Goal: Task Accomplishment & Management: Manage account settings

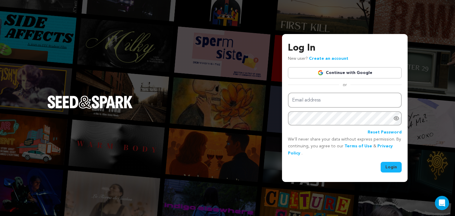
click at [349, 66] on div "Log In New user? Create an account Continue with Google or Email address Passwo…" at bounding box center [345, 106] width 114 height 131
click at [349, 68] on link "Continue with Google" at bounding box center [345, 72] width 114 height 11
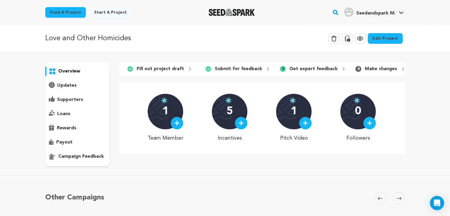
click at [294, 69] on p "Get expert feedback" at bounding box center [313, 68] width 48 height 7
click at [98, 160] on div "campaign feedback" at bounding box center [77, 156] width 65 height 9
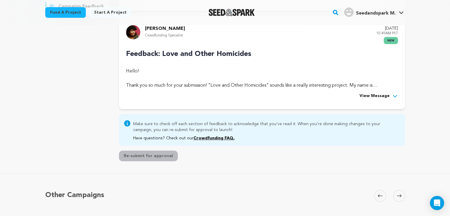
scroll to position [150, 0]
click at [382, 97] on span "View Message" at bounding box center [375, 95] width 30 height 7
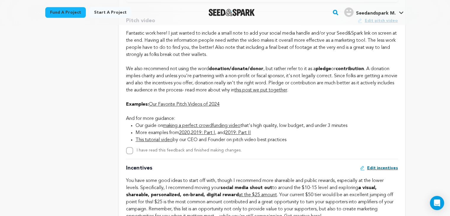
scroll to position [397, 0]
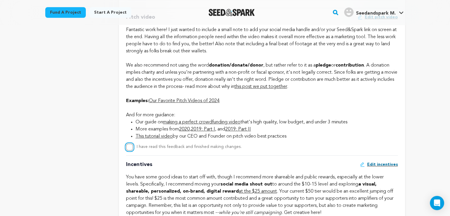
click at [128, 149] on input "I have read this feedback and finished making changes." at bounding box center [129, 147] width 7 height 7
checkbox input "true"
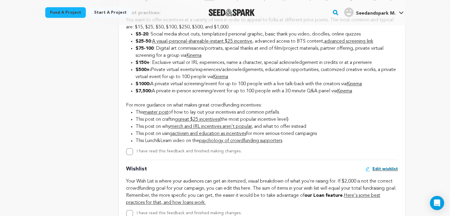
scroll to position [747, 0]
click at [129, 155] on input "I have read this feedback and finished making changes." at bounding box center [129, 151] width 7 height 7
checkbox input "true"
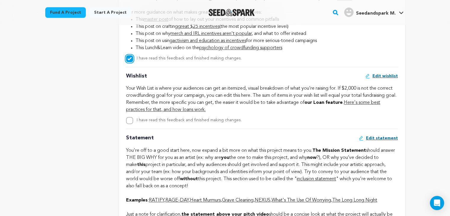
scroll to position [848, 0]
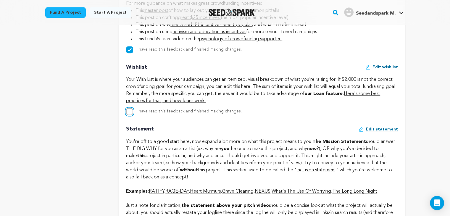
click at [129, 115] on input "I have read this feedback and finished making changes." at bounding box center [129, 111] width 7 height 7
checkbox input "true"
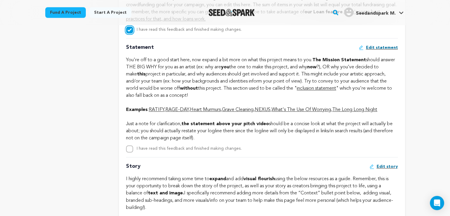
scroll to position [939, 0]
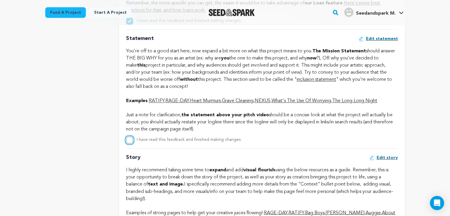
click at [129, 144] on input "I have read this feedback and finished making changes." at bounding box center [129, 139] width 7 height 7
checkbox input "true"
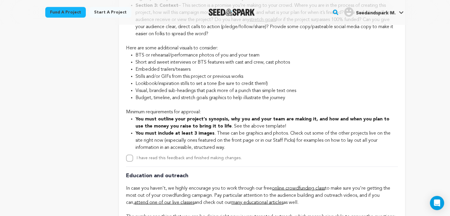
scroll to position [1203, 0]
click at [128, 162] on input "I have read this feedback and finished making changes." at bounding box center [129, 158] width 7 height 7
checkbox input "true"
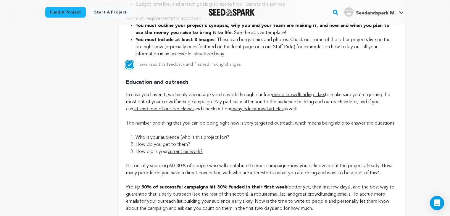
scroll to position [1489, 0]
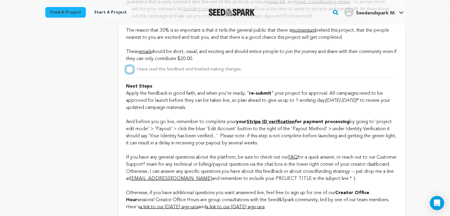
click at [128, 73] on input "I have read this feedback and finished making changes." at bounding box center [129, 69] width 7 height 7
checkbox input "true"
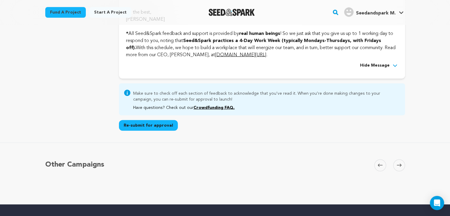
scroll to position [1705, 0]
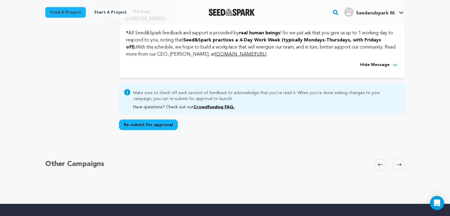
click at [156, 130] on button "Re-submit for approval" at bounding box center [148, 125] width 59 height 11
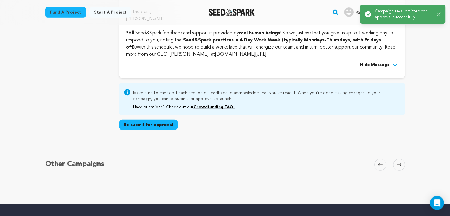
click at [438, 15] on icon "button" at bounding box center [439, 14] width 4 height 4
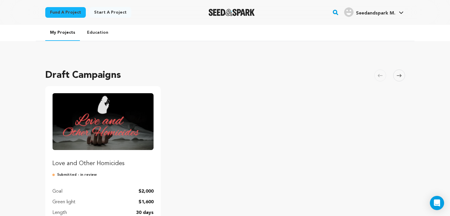
scroll to position [66, 0]
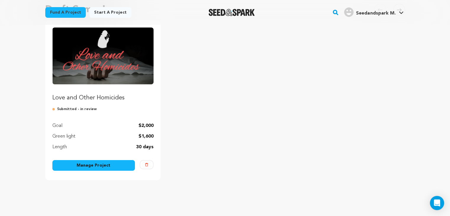
click at [105, 165] on link "Manage Project" at bounding box center [93, 165] width 83 height 11
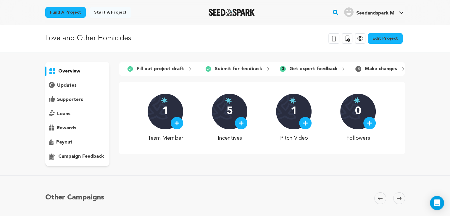
click at [81, 157] on p "campaign feedback" at bounding box center [81, 156] width 46 height 7
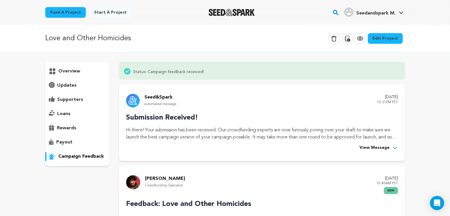
click at [389, 145] on span "View Message" at bounding box center [375, 147] width 30 height 7
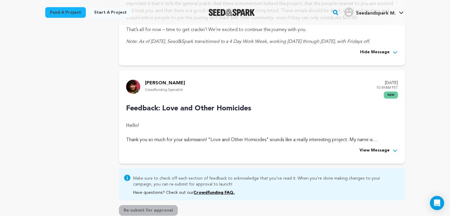
scroll to position [291, 0]
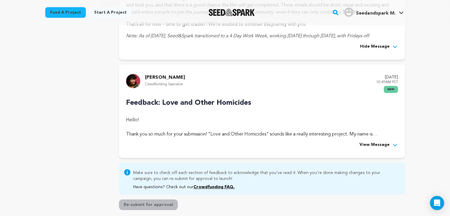
click at [372, 143] on span "View Message" at bounding box center [375, 144] width 30 height 7
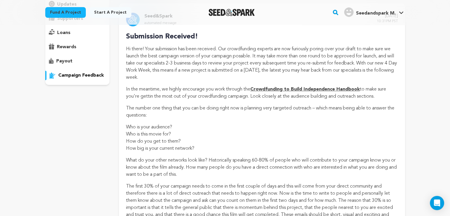
scroll to position [0, 0]
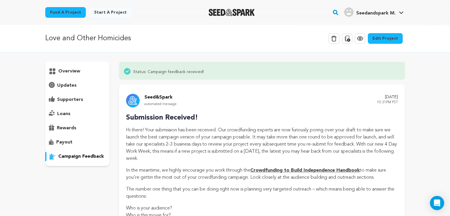
click at [72, 70] on p "overview" at bounding box center [69, 71] width 22 height 7
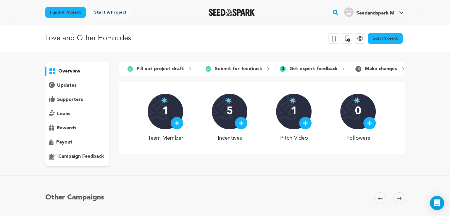
click at [383, 40] on link "Edit Project" at bounding box center [385, 38] width 35 height 11
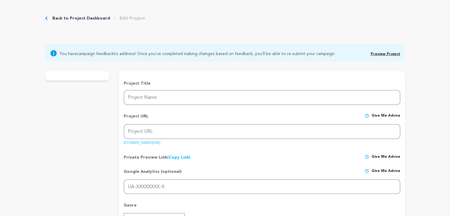
type input "Love and Other Homicides"
type input "love-and-other-homicides"
type input "A delusional detective falls head over heels for a murder victim letting fantas…"
type textarea "Love and Other Homicides is an absurdist comedy that plays with archetypes and …"
type textarea "Love and Other Homicides is a student thesis project that aims on creating art …"
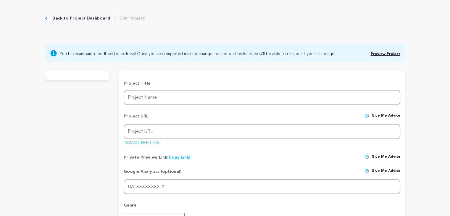
type textarea "We are affiliated with MRR Pictures LLC and Columbia College Chicago"
radio input "true"
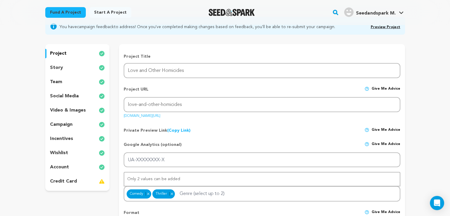
scroll to position [52, 0]
click at [63, 153] on p "wishlist" at bounding box center [59, 152] width 18 height 7
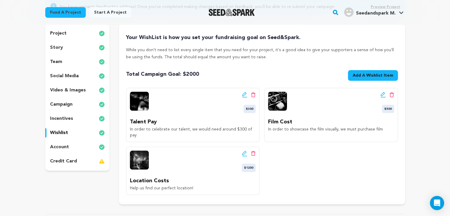
scroll to position [70, 0]
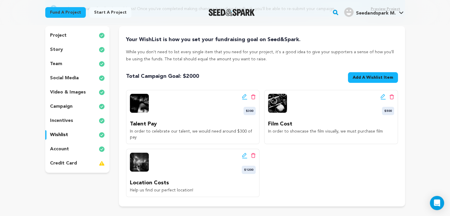
click at [183, 76] on span "Total Campaign Goal: $ 2000" at bounding box center [162, 76] width 73 height 8
click at [200, 80] on div "Total Campaign Goal: $ 2000 Goal: $2,000 Add A Wishlist Item New Wishlist Item" at bounding box center [262, 78] width 272 height 13
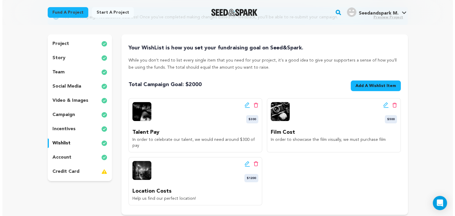
scroll to position [63, 0]
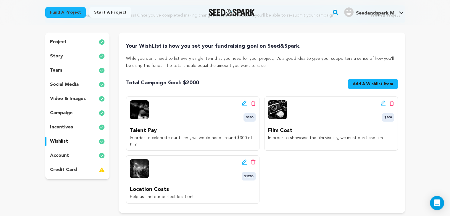
click at [375, 83] on span "Add A Wishlist Item" at bounding box center [373, 84] width 41 height 6
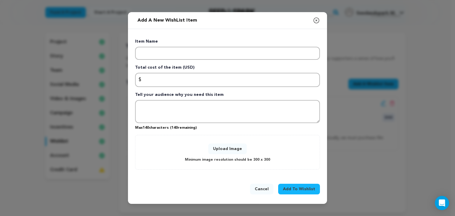
click at [316, 20] on icon "button" at bounding box center [316, 20] width 7 height 7
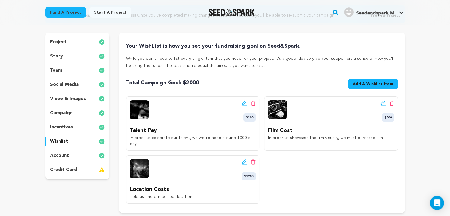
click at [65, 126] on p "incentives" at bounding box center [61, 127] width 23 height 7
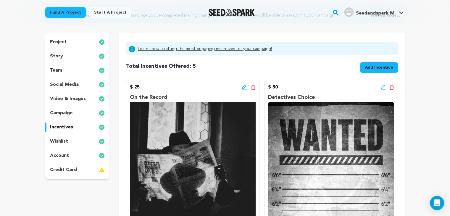
click at [244, 87] on icon at bounding box center [244, 87] width 5 height 6
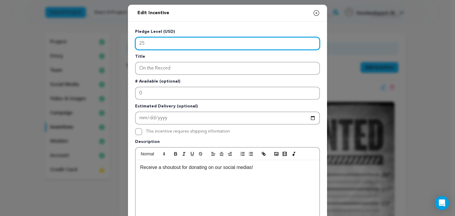
click at [155, 41] on input "25" at bounding box center [227, 43] width 185 height 13
type input "2"
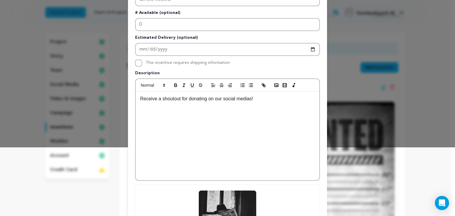
scroll to position [69, 0]
type input "15"
click at [258, 98] on p "Receive a shoutout for donating on our social medias!" at bounding box center [227, 98] width 175 height 8
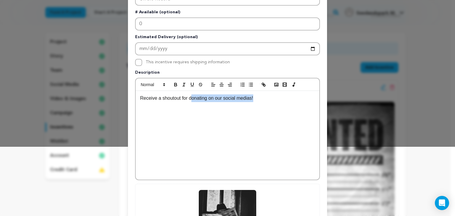
drag, startPoint x: 257, startPoint y: 98, endPoint x: 188, endPoint y: 102, distance: 69.3
click at [188, 102] on div "Receive a shoutout for donating on our social medias!" at bounding box center [227, 135] width 183 height 89
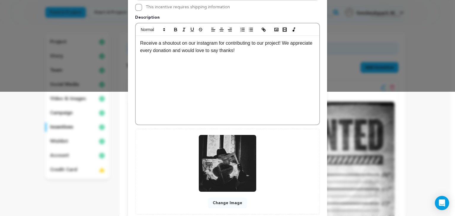
scroll to position [161, 0]
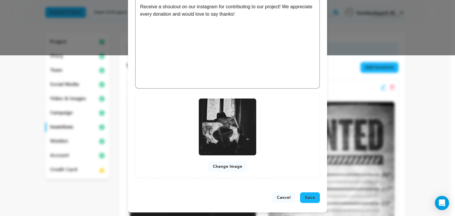
click at [313, 194] on button "Save" at bounding box center [310, 197] width 20 height 11
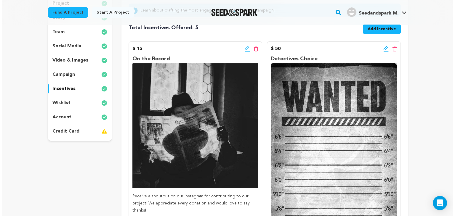
scroll to position [102, 0]
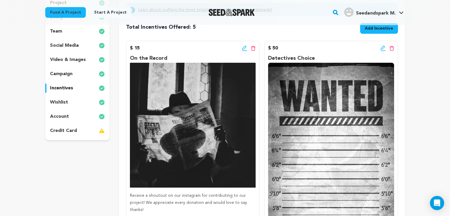
click at [382, 49] on icon at bounding box center [383, 48] width 4 height 4
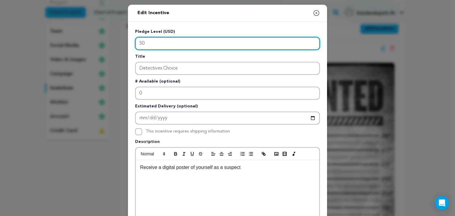
click at [152, 43] on input "50" at bounding box center [227, 43] width 185 height 13
type input "5"
type input "40"
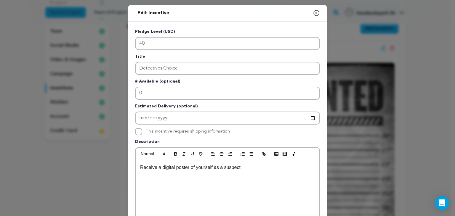
click at [241, 168] on p "Receive a digital poster of yourself as a suspect" at bounding box center [227, 168] width 175 height 8
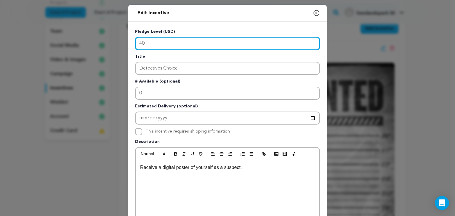
click at [142, 43] on input "40" at bounding box center [227, 43] width 185 height 13
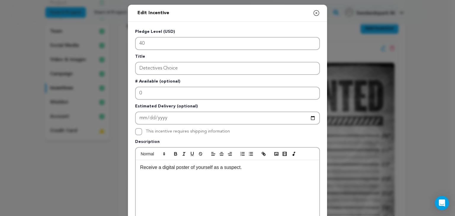
click at [246, 168] on p "Receive a digital poster of yourself as a suspect." at bounding box center [227, 168] width 175 height 8
drag, startPoint x: 246, startPoint y: 168, endPoint x: 117, endPoint y: 164, distance: 129.1
click at [117, 164] on div "Edit Incentive Close modal Pledge Level (USD) 40 Title Detectives Choice # Avai…" at bounding box center [227, 189] width 455 height 378
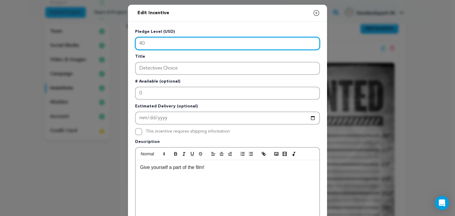
drag, startPoint x: 146, startPoint y: 44, endPoint x: 129, endPoint y: 43, distance: 17.5
click at [129, 43] on div "Pledge Level (USD) 40 Title Detectives Choice # Available (optional) 0 Estimate…" at bounding box center [227, 184] width 199 height 324
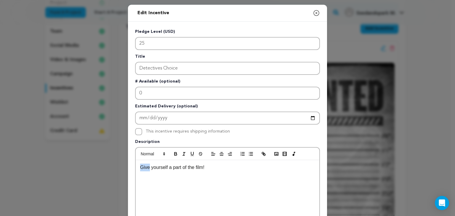
drag, startPoint x: 147, startPoint y: 167, endPoint x: 129, endPoint y: 166, distance: 18.1
click at [129, 166] on div "Pledge Level (USD) 25 Title Detectives Choice # Available (optional) 0 Estimate…" at bounding box center [227, 184] width 199 height 324
click at [214, 167] on p "Make yourself a part of the film!" at bounding box center [227, 168] width 175 height 8
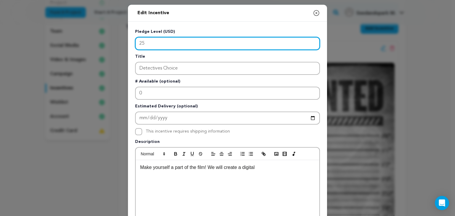
click at [141, 45] on input "25" at bounding box center [227, 43] width 185 height 13
type input "35"
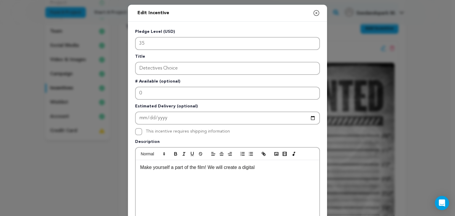
click at [259, 171] on div "Make yourself a part of the film! We will create a digital" at bounding box center [227, 204] width 183 height 89
click at [259, 171] on p "Make yourself a part of the film! We will create a digital "wanted" poster feat…" at bounding box center [227, 171] width 175 height 15
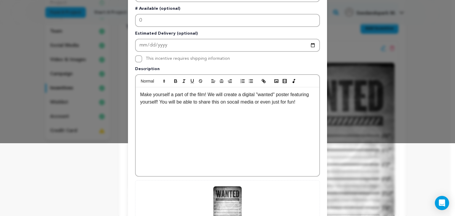
scroll to position [161, 0]
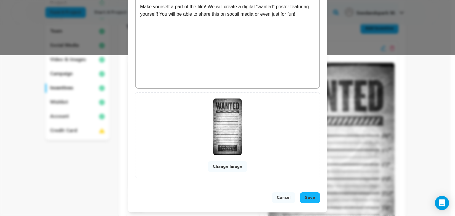
click at [312, 197] on span "Save" at bounding box center [310, 198] width 10 height 6
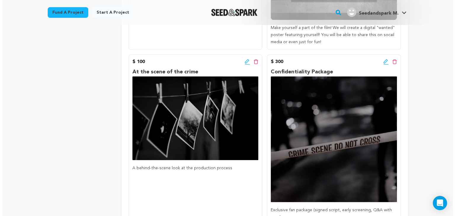
scroll to position [397, 0]
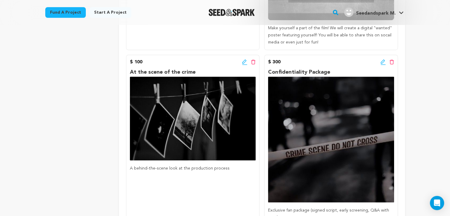
click at [244, 60] on icon at bounding box center [244, 61] width 4 height 4
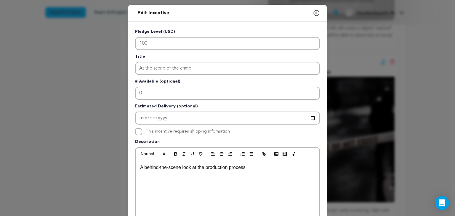
click at [251, 168] on p "A behind-the-scene look at the production process" at bounding box center [227, 168] width 175 height 8
click at [300, 168] on p "A behind-the-scene look at the production process! You will have premium acess …" at bounding box center [227, 171] width 175 height 15
click at [215, 172] on p "A behind-the-scene look at the production process! You will have premium access…" at bounding box center [227, 171] width 175 height 15
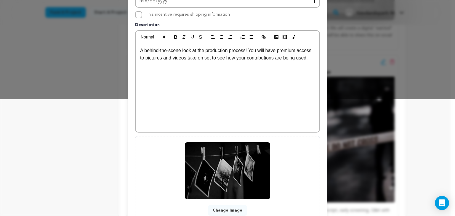
scroll to position [161, 0]
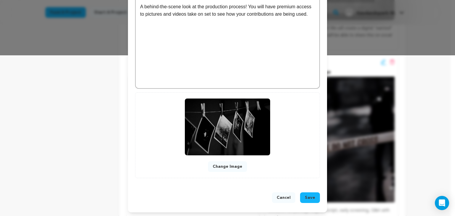
click at [313, 196] on span "Save" at bounding box center [310, 198] width 10 height 6
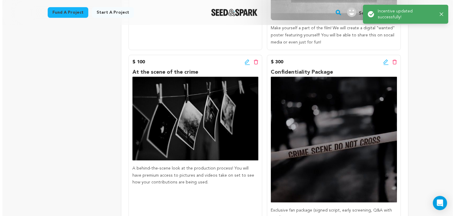
scroll to position [432, 0]
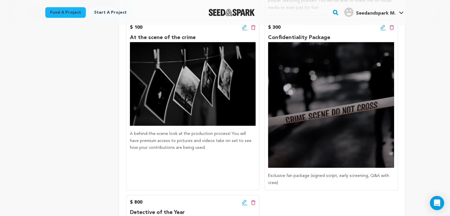
click at [381, 25] on icon at bounding box center [383, 28] width 5 height 6
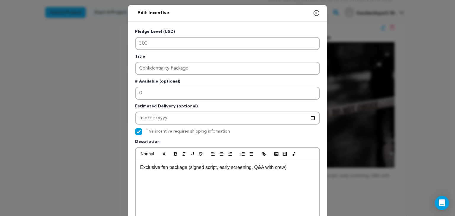
scroll to position [38, 0]
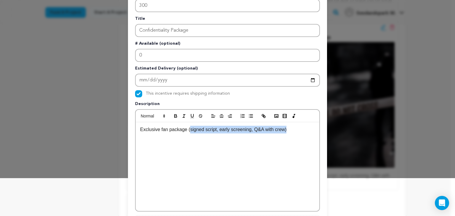
drag, startPoint x: 287, startPoint y: 130, endPoint x: 185, endPoint y: 128, distance: 102.7
click at [185, 128] on p "Exclusive fan package (signed script, early screening, Q&A with crew)" at bounding box center [227, 130] width 175 height 8
click at [181, 131] on p "Exclusive fan package (signed script, early screening, Q&A with crew)" at bounding box center [227, 130] width 175 height 8
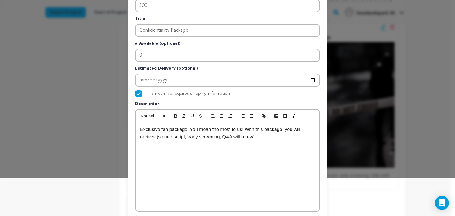
click at [236, 135] on p "Exclusive fan package. You mean the most to us! With this package, you will rec…" at bounding box center [227, 133] width 175 height 15
click at [140, 138] on p "Exclusive fan package. You mean the most to us! With this package, you will rec…" at bounding box center [227, 133] width 175 height 15
click at [237, 139] on p "Exclusive fan package. You mean the most to us! With this package, you will rec…" at bounding box center [227, 133] width 175 height 15
click at [199, 136] on p "Exclusive fan package. You mean the most to us! With this package, you will rec…" at bounding box center [227, 137] width 175 height 23
click at [234, 136] on p "Exclusive fan package. You mean the most to us! With this package, you will rec…" at bounding box center [227, 137] width 175 height 23
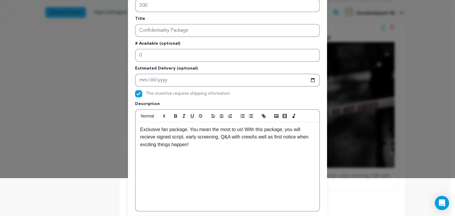
click at [234, 136] on p "Exclusive fan package. You mean the most to us! With this package, you will rec…" at bounding box center [227, 137] width 175 height 23
drag, startPoint x: 258, startPoint y: 137, endPoint x: 242, endPoint y: 136, distance: 16.0
click at [242, 136] on p "Exclusive fan package. You mean the most to us! With this package, you will rec…" at bounding box center [227, 137] width 175 height 23
click at [211, 137] on p "Exclusive fan package. You mean the most to us! With this package, you will rec…" at bounding box center [227, 137] width 175 height 23
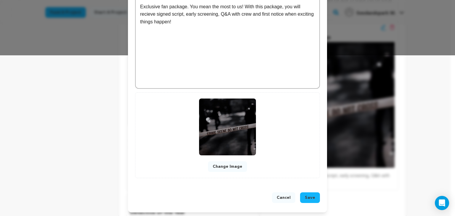
scroll to position [160, 0]
click at [311, 193] on button "Save" at bounding box center [310, 198] width 20 height 11
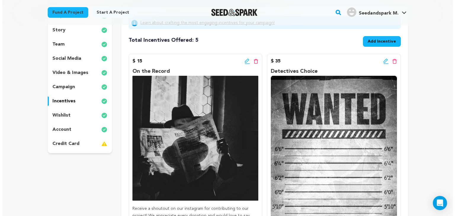
scroll to position [89, 0]
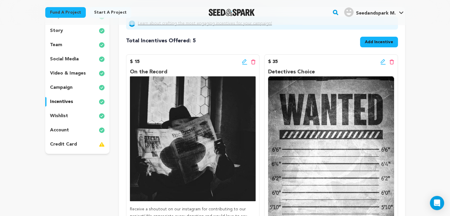
click at [62, 114] on p "wishlist" at bounding box center [59, 115] width 18 height 7
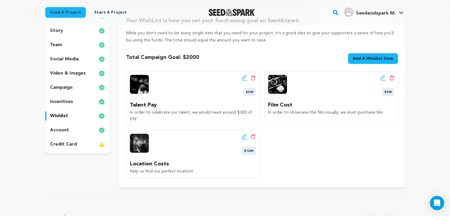
click at [369, 56] on span "Add A Wishlist Item" at bounding box center [373, 59] width 41 height 6
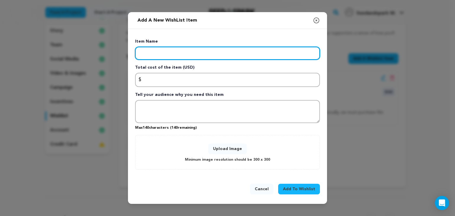
click at [155, 56] on input "Enter item name" at bounding box center [227, 53] width 185 height 13
type input "Production Design"
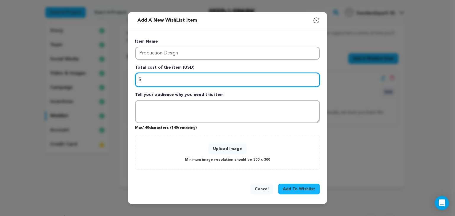
click at [153, 81] on input "Enter total cost of the item" at bounding box center [227, 80] width 185 height 14
type input "500"
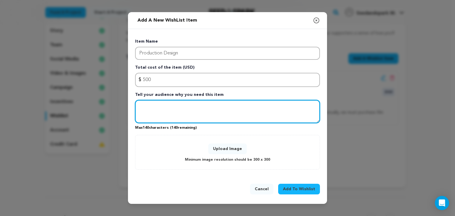
click at [180, 111] on textarea "Tell your audience why you need this item" at bounding box center [227, 111] width 185 height 23
type textarea "Help us buy costumes, set dress and props for the film!"
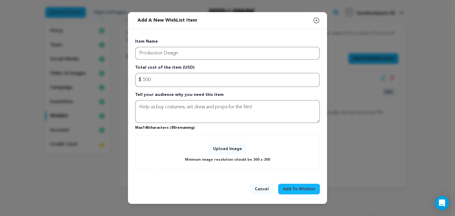
click at [293, 186] on span "Add To Wishlist" at bounding box center [299, 189] width 32 height 6
click at [234, 144] on button "Upload Image" at bounding box center [227, 149] width 38 height 11
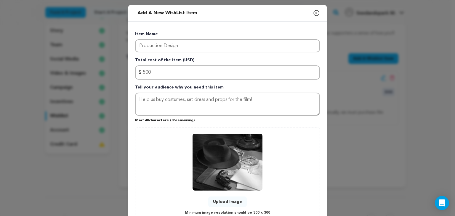
scroll to position [45, 0]
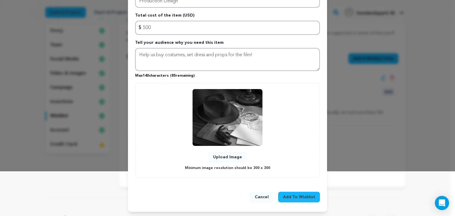
click at [303, 196] on span "Add To Wishlist" at bounding box center [299, 197] width 32 height 6
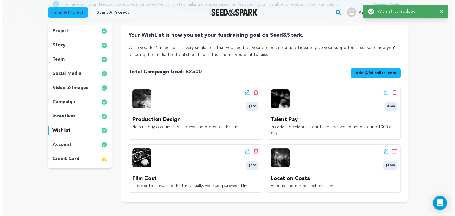
scroll to position [75, 0]
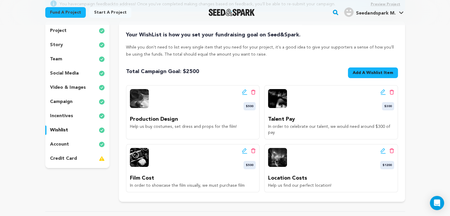
click at [382, 148] on icon at bounding box center [383, 151] width 5 height 6
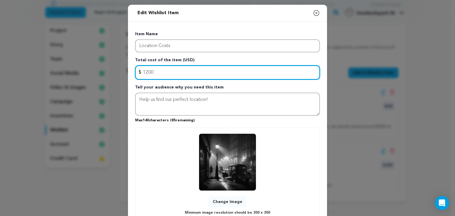
drag, startPoint x: 154, startPoint y: 72, endPoint x: 130, endPoint y: 70, distance: 24.0
click at [130, 70] on div "Item Name Location Costs Total cost of the item (USD) $ Amount 1200 Tell your a…" at bounding box center [227, 126] width 199 height 208
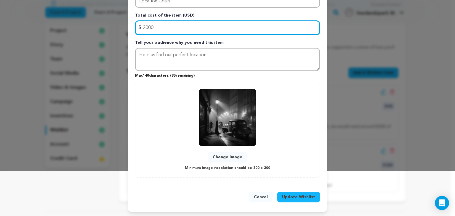
type input "2000"
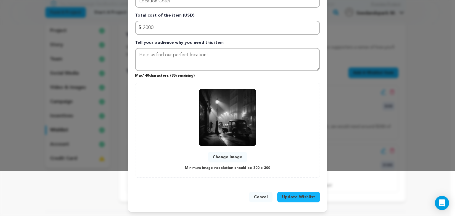
click at [301, 193] on button "Update Wishlist" at bounding box center [298, 197] width 43 height 11
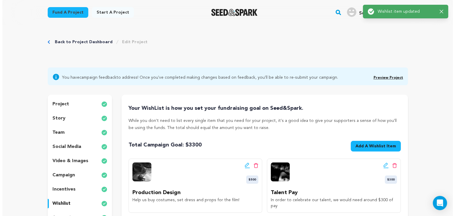
scroll to position [0, 0]
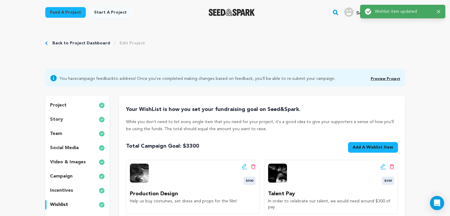
click at [371, 145] on span "Add A Wishlist Item" at bounding box center [373, 147] width 41 height 6
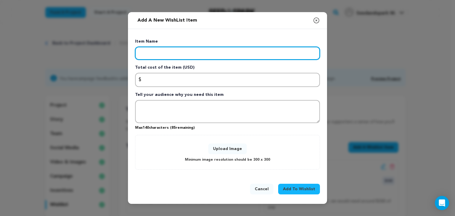
click at [164, 56] on input "Enter item name" at bounding box center [227, 53] width 185 height 13
type input "1"
type input "Catering"
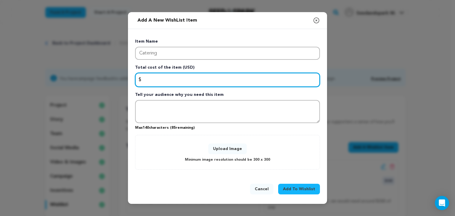
click at [164, 80] on input "Enter total cost of the item" at bounding box center [227, 80] width 185 height 14
type input "2000"
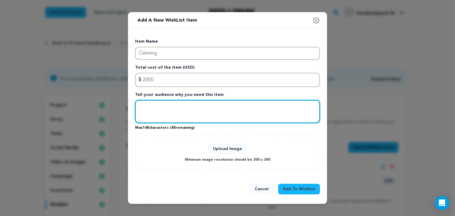
click at [163, 105] on textarea "Tell your audience why you need this item" at bounding box center [227, 111] width 185 height 23
type textarea "Help us feed our crew!"
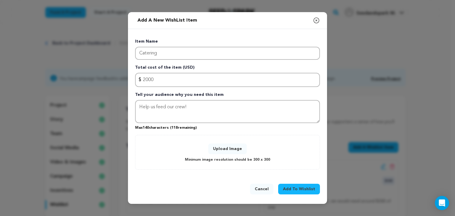
click at [225, 143] on div "Upload Image Minimum image resolution should be 300 x 300" at bounding box center [227, 152] width 172 height 22
click at [226, 151] on button "Upload Image" at bounding box center [227, 149] width 38 height 11
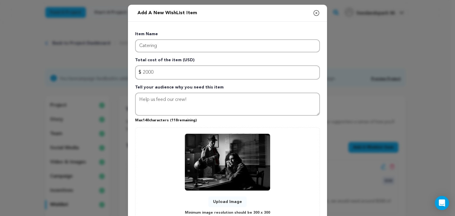
scroll to position [45, 0]
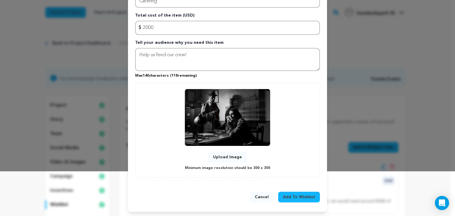
click at [292, 197] on span "Add To Wishlist" at bounding box center [299, 197] width 32 height 6
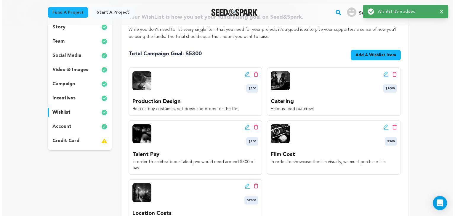
scroll to position [98, 0]
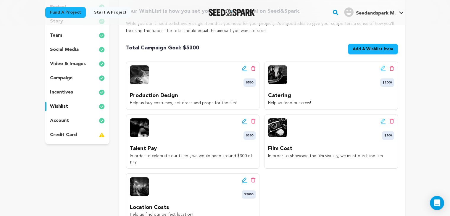
click at [243, 68] on icon at bounding box center [244, 68] width 4 height 4
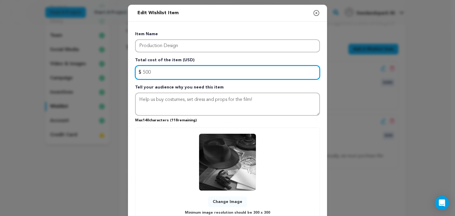
click at [143, 74] on input "500" at bounding box center [227, 72] width 185 height 14
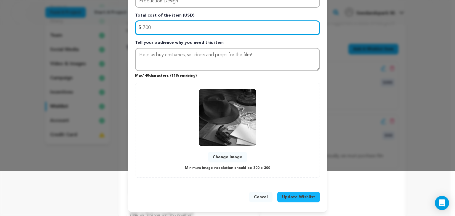
type input "700"
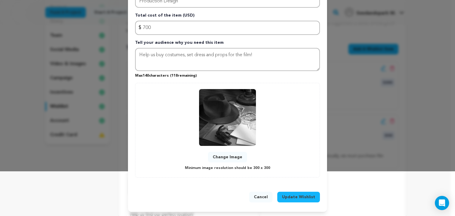
click at [304, 197] on span "Update Wishlist" at bounding box center [298, 197] width 33 height 6
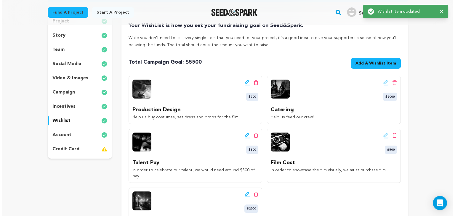
scroll to position [104, 0]
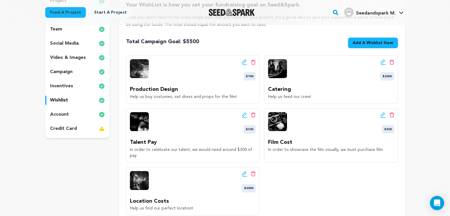
click at [244, 171] on icon at bounding box center [244, 174] width 5 height 6
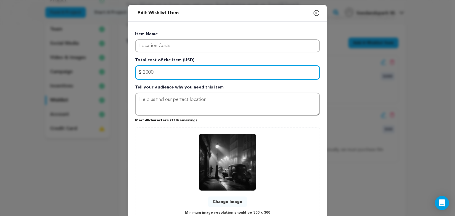
click at [142, 71] on input "2000" at bounding box center [227, 72] width 185 height 14
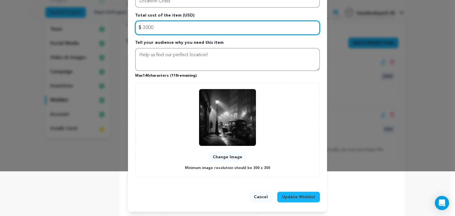
type input "3000"
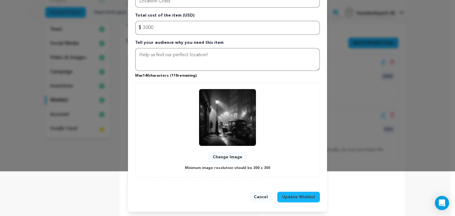
click at [304, 197] on span "Update Wishlist" at bounding box center [298, 197] width 33 height 6
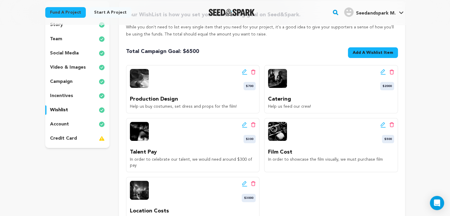
scroll to position [95, 0]
click at [304, 197] on div "Edit wishlist button Delete wishlist button $700 Production Design Help us buy …" at bounding box center [262, 145] width 272 height 160
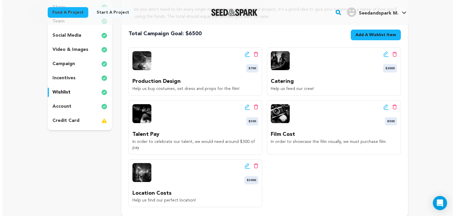
scroll to position [112, 0]
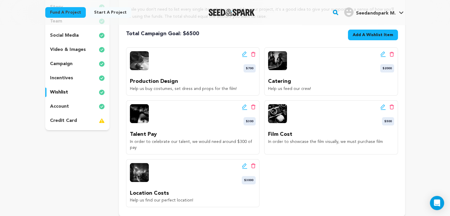
click at [244, 108] on icon at bounding box center [244, 106] width 4 height 4
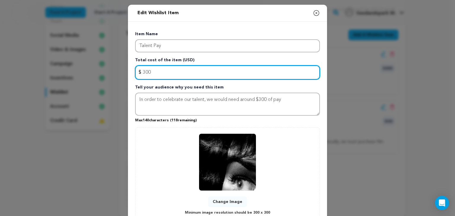
click at [142, 70] on input "300" at bounding box center [227, 72] width 185 height 14
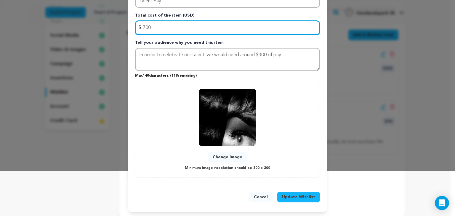
type input "700"
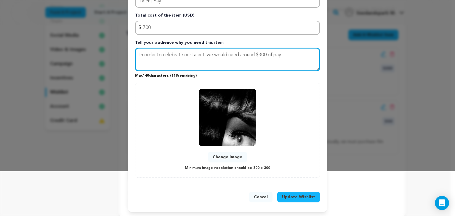
drag, startPoint x: 284, startPoint y: 55, endPoint x: 228, endPoint y: 62, distance: 56.1
click at [228, 62] on textarea "In order to celebrate our talent, we would need around $300 of pay" at bounding box center [227, 59] width 185 height 23
type textarea "In order to celebrate our talent, we would love to pay them!"
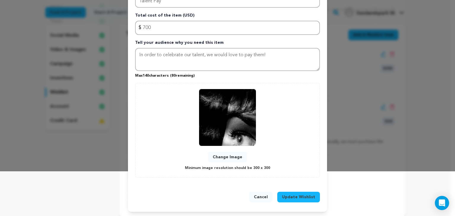
click at [308, 196] on span "Update Wishlist" at bounding box center [298, 197] width 33 height 6
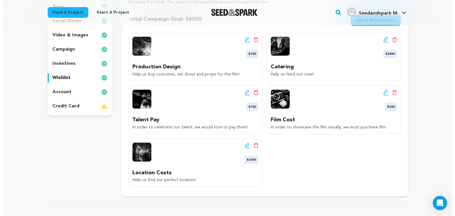
scroll to position [49, 0]
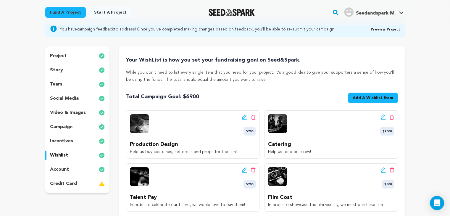
click at [375, 97] on span "Add A Wishlist Item" at bounding box center [373, 98] width 41 height 6
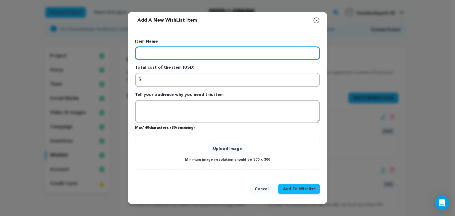
click at [213, 55] on input "Enter item name" at bounding box center [227, 53] width 185 height 13
type input "T"
type input "Rentals"
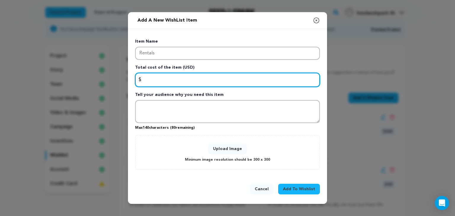
click at [198, 81] on input "Enter total cost of the item" at bounding box center [227, 80] width 185 height 14
type input "1200"
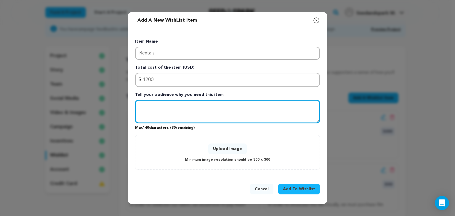
click at [186, 110] on textarea "Tell your audience why you need this item" at bounding box center [227, 111] width 185 height 23
type textarea "O"
type textarea "In order to transport equipment, we will need to rent a Uhaul."
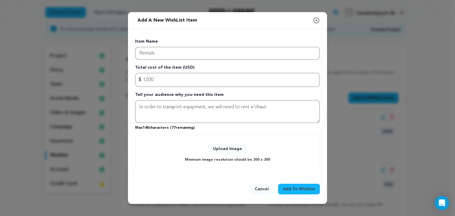
click at [227, 154] on div "Upload Image Minimum image resolution should be 300 x 300" at bounding box center [227, 152] width 172 height 22
click at [202, 19] on div "Add a new WishList item Close modal" at bounding box center [227, 20] width 199 height 17
click at [226, 147] on button "Upload Image" at bounding box center [227, 149] width 38 height 11
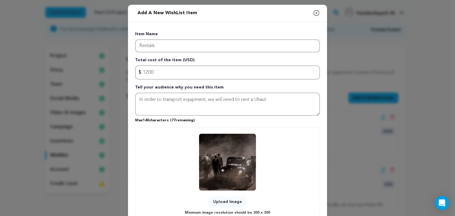
scroll to position [45, 0]
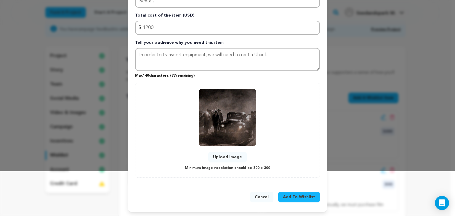
click at [290, 197] on span "Add To Wishlist" at bounding box center [299, 197] width 32 height 6
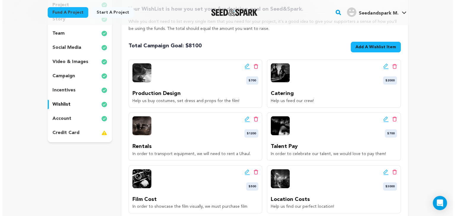
scroll to position [102, 0]
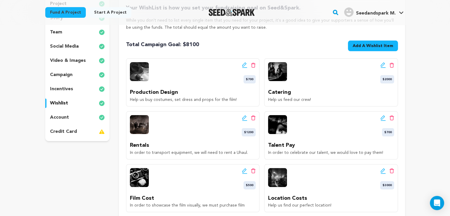
click at [243, 117] on icon at bounding box center [244, 117] width 4 height 4
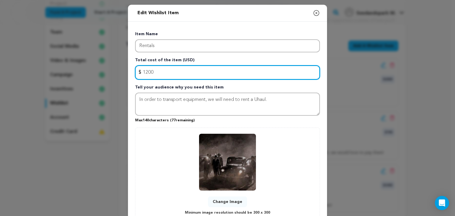
click at [154, 72] on input "1200" at bounding box center [227, 72] width 185 height 14
type input "1200"
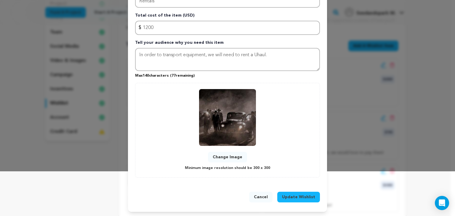
click at [301, 195] on span "Update Wishlist" at bounding box center [298, 197] width 33 height 6
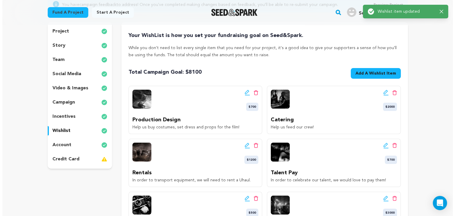
scroll to position [87, 0]
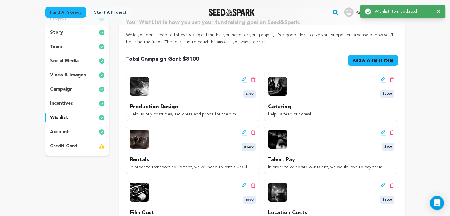
click at [243, 78] on icon at bounding box center [244, 80] width 5 height 6
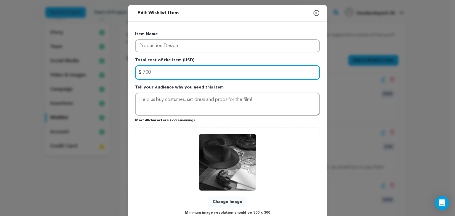
click at [150, 74] on input "700" at bounding box center [227, 72] width 185 height 14
type input "7"
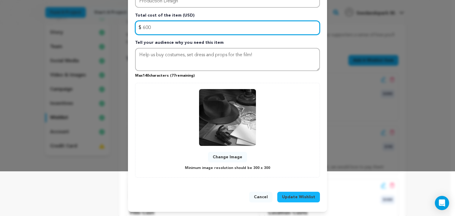
type input "600"
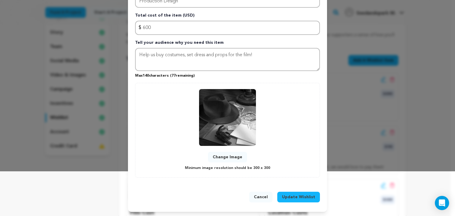
click at [295, 195] on span "Update Wishlist" at bounding box center [298, 197] width 33 height 6
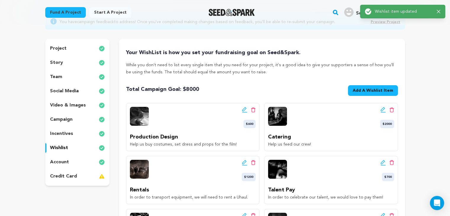
scroll to position [57, 0]
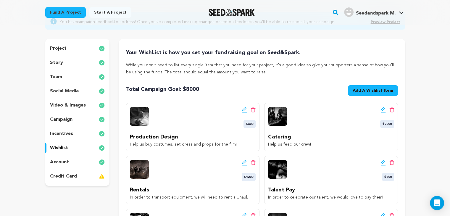
click at [67, 115] on div "campaign" at bounding box center [77, 119] width 65 height 9
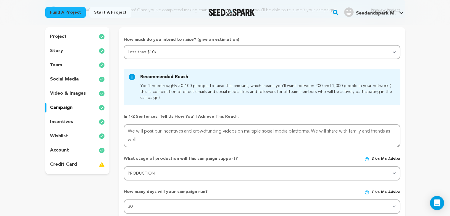
scroll to position [69, 0]
click at [189, 83] on div "You’ll need roughly 50-100 pledges to raise this amount, which means you’ll wan…" at bounding box center [266, 91] width 253 height 18
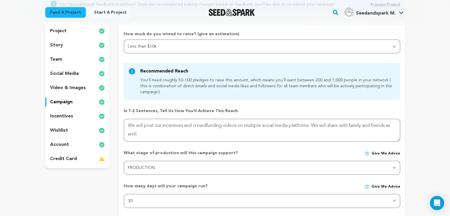
scroll to position [74, 0]
click at [74, 87] on p "video & images" at bounding box center [68, 88] width 36 height 7
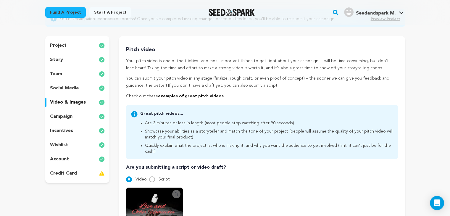
scroll to position [59, 0]
click at [67, 76] on div "team" at bounding box center [77, 74] width 65 height 9
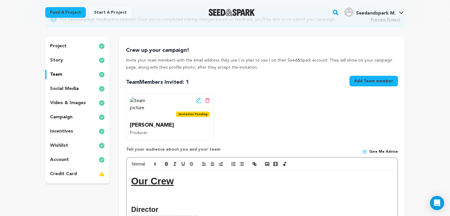
click at [65, 54] on div "project story team social media video & images campaign incentives wishlist acc…" at bounding box center [77, 110] width 65 height 147
click at [68, 61] on div "story" at bounding box center [77, 60] width 65 height 9
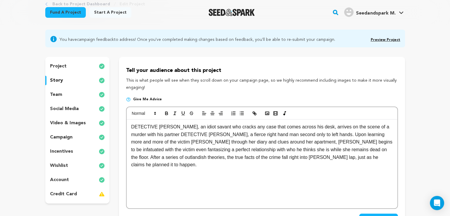
scroll to position [39, 0]
click at [79, 65] on div "project" at bounding box center [77, 66] width 65 height 9
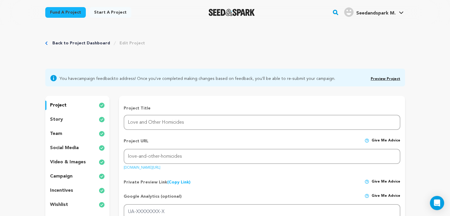
click at [78, 45] on link "Back to Project Dashboard" at bounding box center [81, 43] width 58 height 6
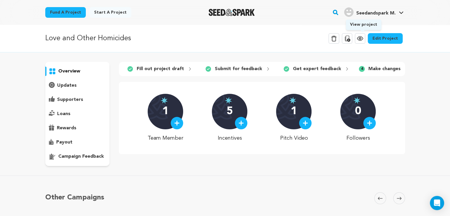
click at [363, 41] on icon at bounding box center [360, 38] width 7 height 7
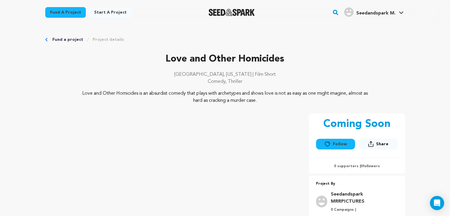
click at [50, 38] on div "Fund a project Project details" at bounding box center [225, 40] width 360 height 6
click at [59, 39] on link "Fund a project" at bounding box center [67, 40] width 31 height 6
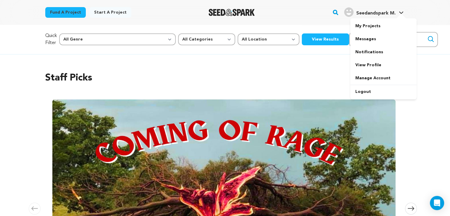
click at [369, 26] on link "My Projects" at bounding box center [383, 26] width 66 height 13
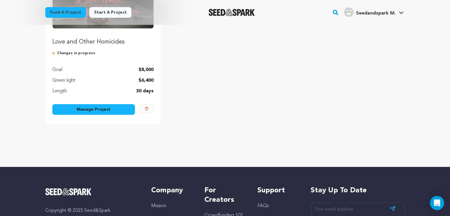
scroll to position [122, 0]
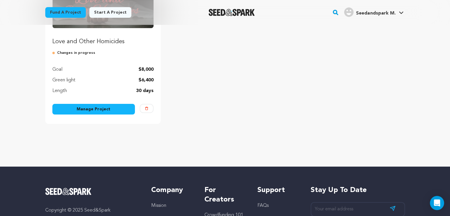
click at [121, 111] on link "Manage Project" at bounding box center [93, 109] width 83 height 11
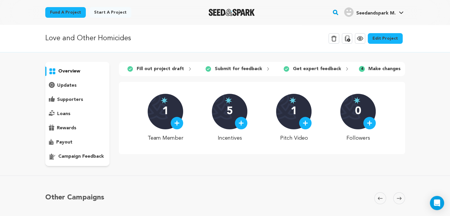
click at [384, 38] on link "Edit Project" at bounding box center [385, 38] width 35 height 11
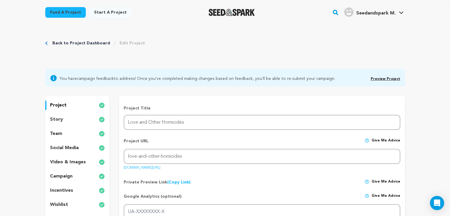
click at [63, 119] on div "story" at bounding box center [77, 119] width 65 height 9
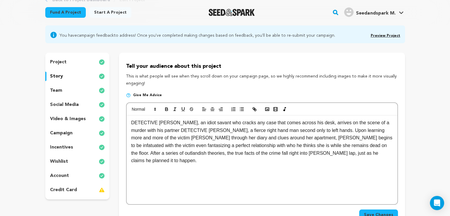
scroll to position [70, 0]
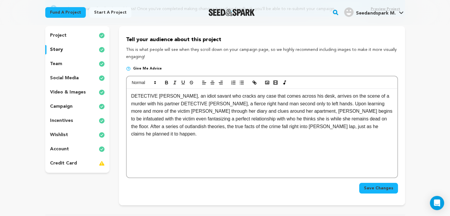
click at [369, 126] on p "DETECTIVE NICK NICHOLS, an idiot savant who cracks any case that comes across h…" at bounding box center [262, 115] width 262 height 46
click at [268, 81] on rect "button" at bounding box center [267, 82] width 4 height 3
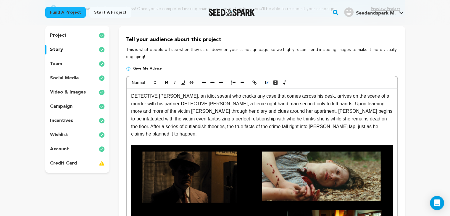
click at [268, 80] on icon "button" at bounding box center [267, 82] width 5 height 5
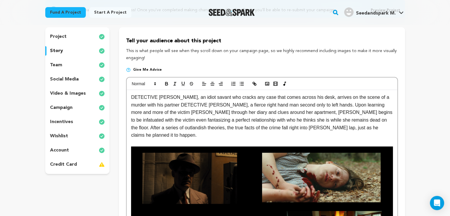
scroll to position [65, 0]
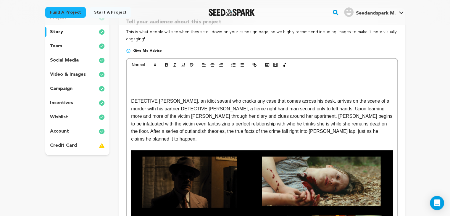
scroll to position [95, 0]
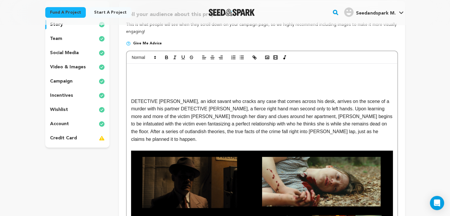
click at [135, 67] on p at bounding box center [262, 71] width 262 height 8
click at [268, 58] on polyline "button" at bounding box center [267, 57] width 2 height 1
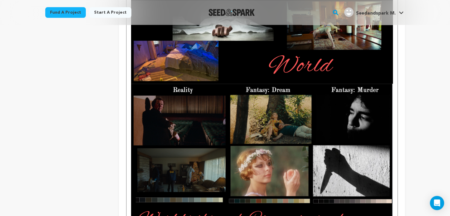
scroll to position [455, 0]
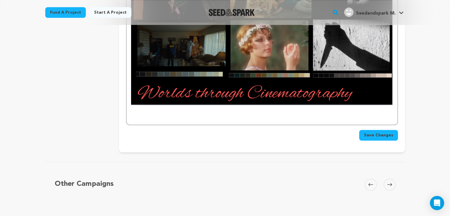
click at [140, 113] on p at bounding box center [262, 117] width 262 height 8
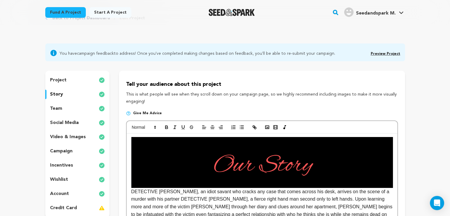
scroll to position [122, 0]
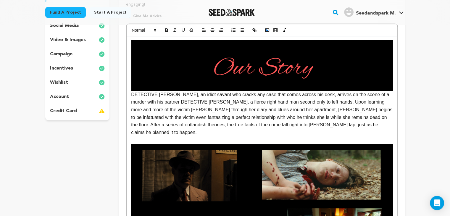
click at [266, 29] on icon "button" at bounding box center [267, 30] width 5 height 5
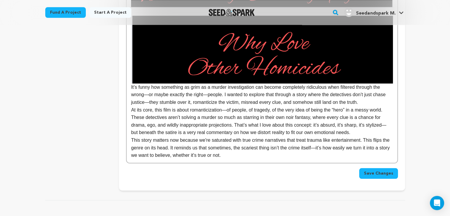
scroll to position [581, 0]
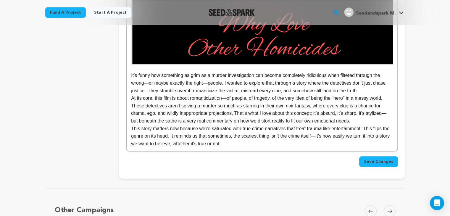
scroll to position [606, 0]
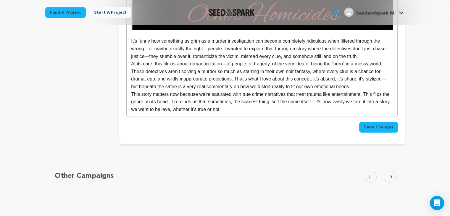
click at [223, 102] on p "This story matters now because we're saturated with true crime narratives that …" at bounding box center [262, 102] width 262 height 23
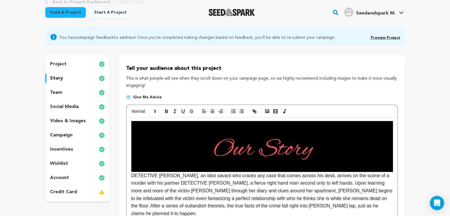
scroll to position [88, 0]
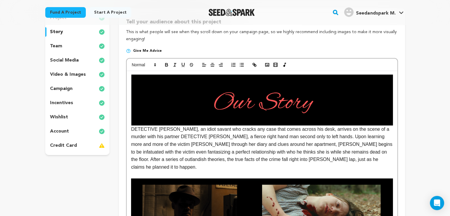
click at [211, 65] on icon "button" at bounding box center [212, 64] width 5 height 5
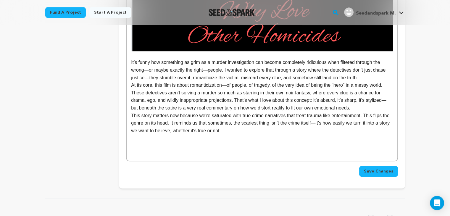
scroll to position [586, 0]
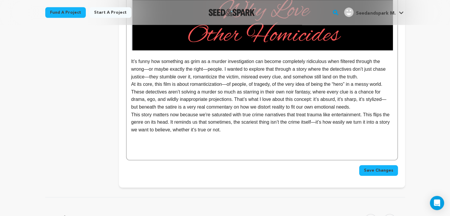
click at [278, 149] on p at bounding box center [262, 153] width 262 height 8
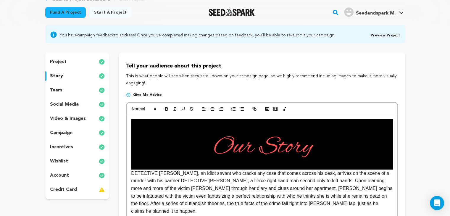
scroll to position [61, 0]
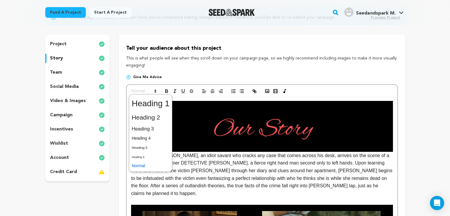
click at [155, 90] on polygon at bounding box center [155, 90] width 1 height 1
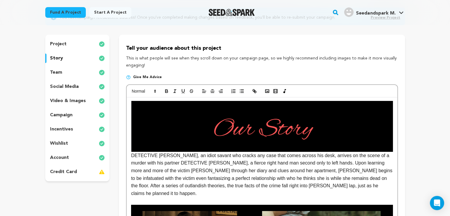
click at [154, 90] on polygon at bounding box center [154, 90] width 1 height 1
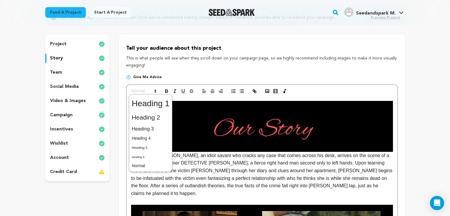
click at [234, 125] on img at bounding box center [262, 126] width 262 height 51
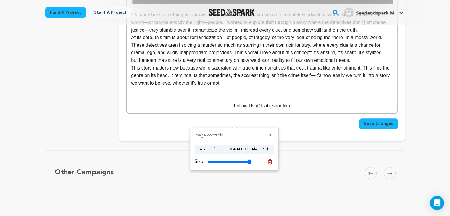
scroll to position [633, 0]
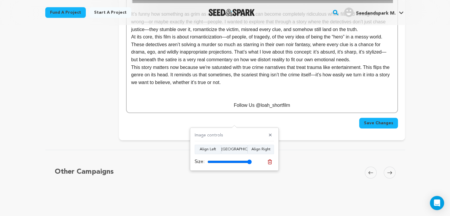
click at [270, 102] on p "Follow Us @loah_shortfilm" at bounding box center [262, 106] width 262 height 8
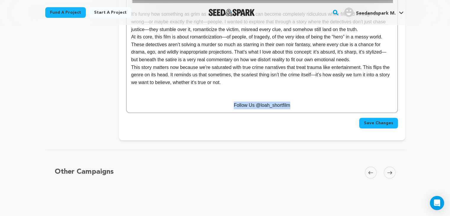
drag, startPoint x: 290, startPoint y: 99, endPoint x: 222, endPoint y: 107, distance: 68.8
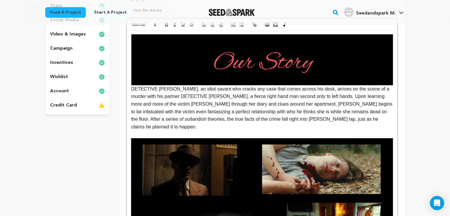
scroll to position [0, 0]
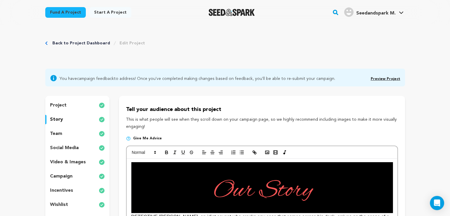
click at [146, 153] on span at bounding box center [143, 152] width 29 height 7
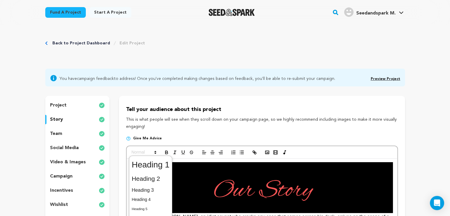
click at [152, 177] on span at bounding box center [151, 179] width 38 height 12
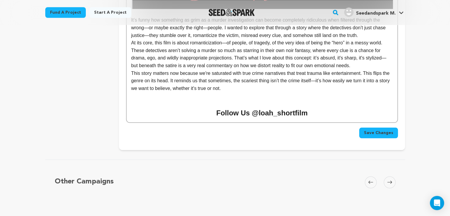
scroll to position [626, 0]
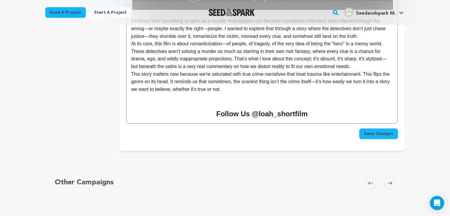
click at [212, 128] on div "Save Changes" at bounding box center [262, 133] width 272 height 11
click at [316, 109] on h2 "Follow Us @loah_shortfilm" at bounding box center [262, 113] width 262 height 11
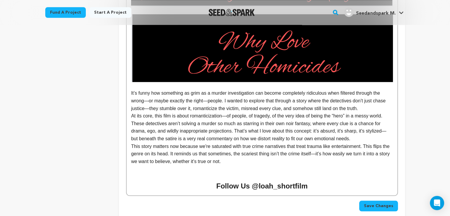
scroll to position [555, 0]
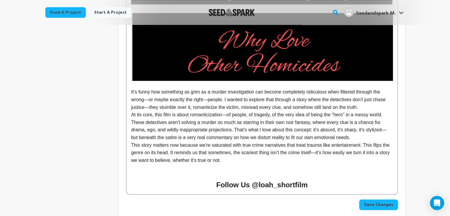
click at [381, 199] on button "Save Changes" at bounding box center [378, 204] width 39 height 11
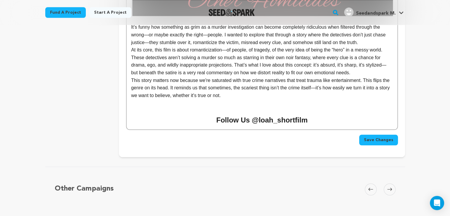
scroll to position [620, 0]
click at [236, 86] on p "This story matters now because we're saturated with true crime narratives that …" at bounding box center [262, 87] width 262 height 23
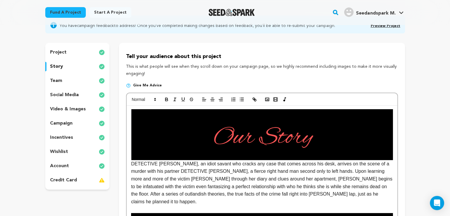
scroll to position [57, 0]
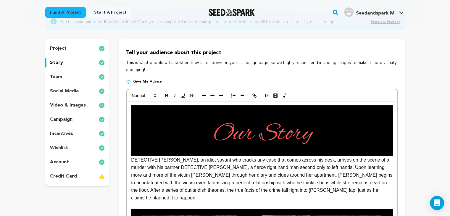
click at [267, 94] on rect "button" at bounding box center [267, 95] width 4 height 3
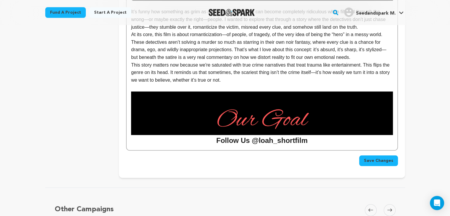
scroll to position [668, 0]
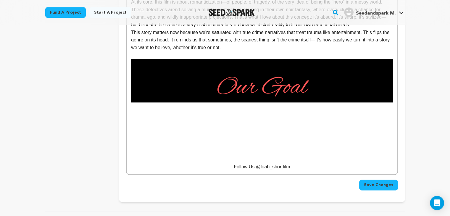
click at [290, 110] on p at bounding box center [262, 114] width 262 height 8
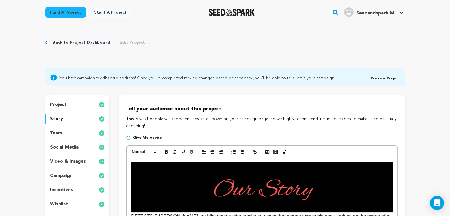
scroll to position [0, 0]
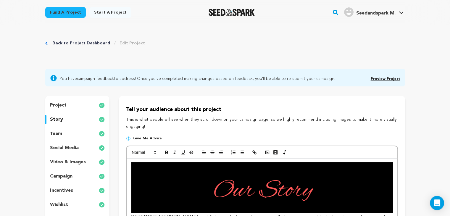
click at [204, 153] on icon "button" at bounding box center [204, 152] width 5 height 5
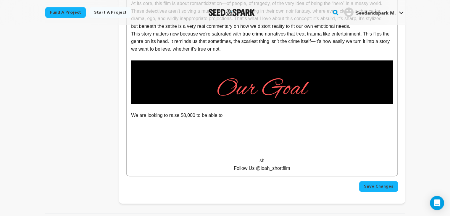
click at [204, 157] on p "sh" at bounding box center [262, 161] width 262 height 8
click at [225, 112] on p "We are looking to raise $8,000 to be able to" at bounding box center [262, 116] width 262 height 8
click at [225, 112] on p "We are looking to raise $8,000 to be able to showcase our film" at bounding box center [262, 116] width 262 height 8
click at [258, 112] on p "We are looking to raise $8,000 to be able to showcase our film" at bounding box center [262, 116] width 262 height 8
click at [262, 112] on p "We are looking to raise $8,000 to be able to showcase our film" at bounding box center [262, 116] width 262 height 8
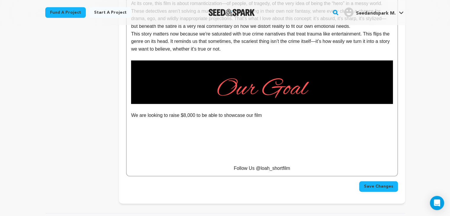
click at [262, 112] on p "We are looking to raise $8,000 to be able to showcase our film" at bounding box center [262, 116] width 262 height 8
click at [262, 112] on p "We are looking to raise $8,000 to be able to showcase our film with actual film," at bounding box center [262, 116] width 262 height 8
click at [303, 112] on p "We are looking to raise $8,000 to be able to showcase our film with actual film," at bounding box center [262, 116] width 262 height 8
click at [230, 60] on img at bounding box center [262, 82] width 262 height 44
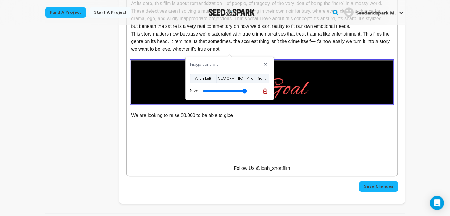
click at [268, 65] on button "✕" at bounding box center [265, 65] width 7 height 6
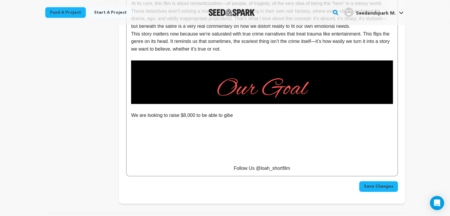
click at [235, 119] on p at bounding box center [262, 123] width 262 height 8
click at [232, 112] on p "We are looking to raise $8,000 to be able to gibe" at bounding box center [262, 116] width 262 height 8
click at [284, 112] on p "We are looking to raise $8,000 to be able to give our crew the best rescources." at bounding box center [262, 116] width 262 height 8
click at [297, 119] on p at bounding box center [262, 123] width 262 height 8
click at [295, 112] on p "We are looking to raise $8,000 to be able to give our crew the best resources." at bounding box center [262, 116] width 262 height 8
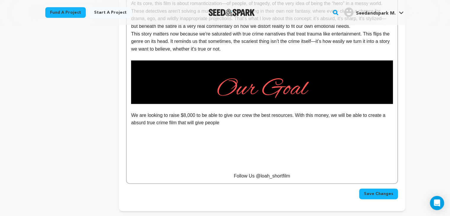
click at [294, 112] on p "We are looking to raise $8,000 to be able to give our crew the best resources. …" at bounding box center [262, 119] width 262 height 15
click at [240, 116] on p "We are looking to raise $8,000 to be able to give our crew the best resources. …" at bounding box center [262, 119] width 262 height 15
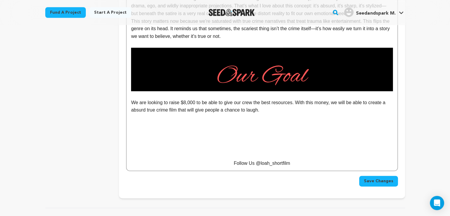
scroll to position [694, 0]
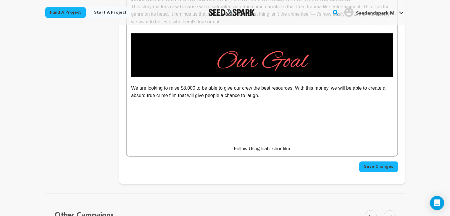
click at [240, 122] on p at bounding box center [262, 126] width 262 height 8
click at [260, 89] on p "We are looking to raise $8,000 to be able to give our crew the best resources. …" at bounding box center [262, 91] width 262 height 15
click at [318, 88] on p "We are looking to raise $8,000 to be able to give our crew the best resources. …" at bounding box center [262, 91] width 262 height 15
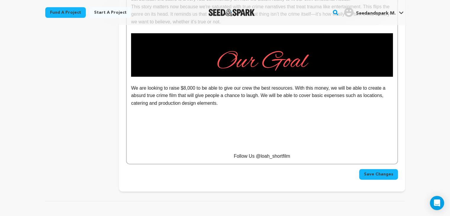
click at [318, 88] on p "We are looking to raise $8,000 to be able to give our crew the best resources. …" at bounding box center [262, 95] width 262 height 23
click at [271, 99] on p "We are looking to raise $8,000 to be able to give our crew the best resources. …" at bounding box center [262, 95] width 262 height 23
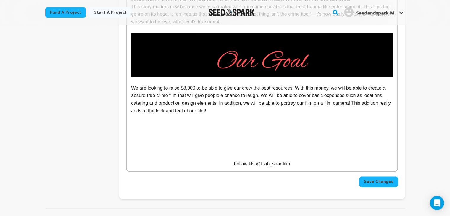
click at [232, 160] on p "Follow Us @loah_shortfilm" at bounding box center [262, 164] width 262 height 8
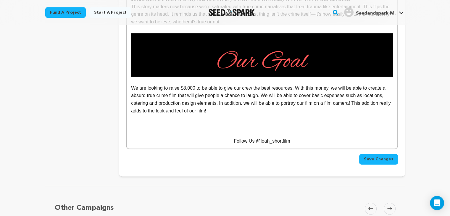
click at [229, 115] on p at bounding box center [262, 119] width 262 height 8
click at [219, 106] on p "We are looking to raise $8,000 to be able to give our crew the best resources. …" at bounding box center [262, 99] width 262 height 30
click at [232, 137] on p "Follow Us @loah_shortfilm" at bounding box center [262, 141] width 262 height 8
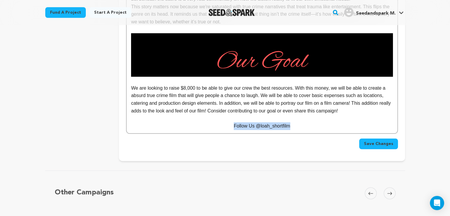
drag, startPoint x: 300, startPoint y: 116, endPoint x: 231, endPoint y: 117, distance: 68.7
click at [231, 122] on p "Follow Us @loah_shortfilm" at bounding box center [262, 126] width 262 height 8
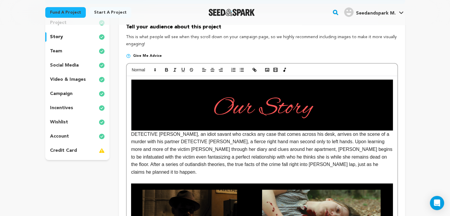
scroll to position [82, 0]
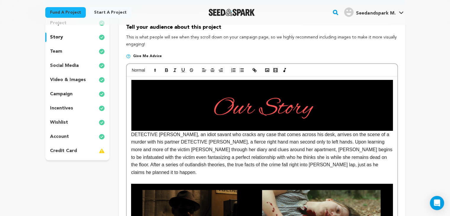
click at [136, 69] on span at bounding box center [143, 70] width 29 height 7
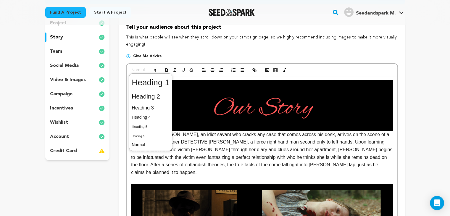
click at [138, 96] on span at bounding box center [151, 96] width 38 height 12
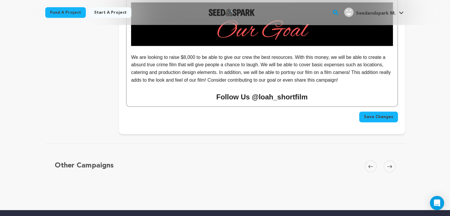
scroll to position [698, 0]
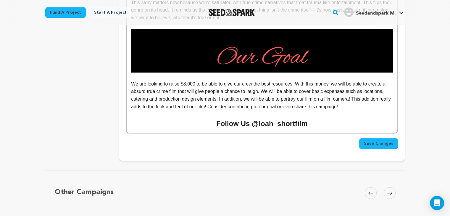
click at [316, 118] on h2 "Follow Us @loah_shortfilm" at bounding box center [262, 123] width 262 height 11
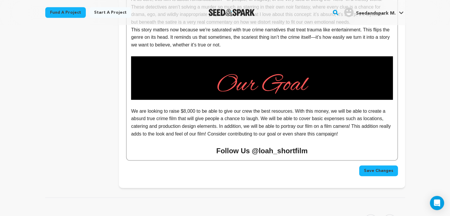
scroll to position [677, 0]
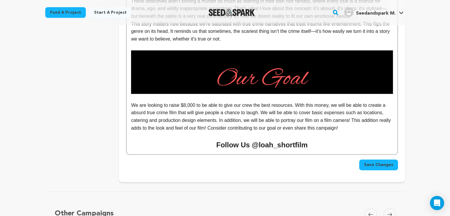
click at [269, 116] on p "We are looking to raise $8,000 to be able to give our crew the best resources. …" at bounding box center [262, 117] width 262 height 30
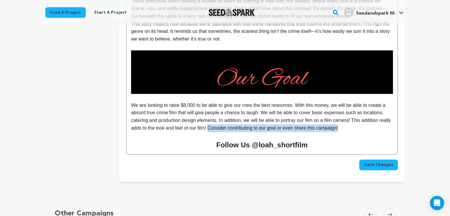
drag, startPoint x: 341, startPoint y: 121, endPoint x: 209, endPoint y: 119, distance: 132.3
click at [209, 119] on p "We are looking to raise $8,000 to be able to give our crew the best resources. …" at bounding box center [262, 117] width 262 height 30
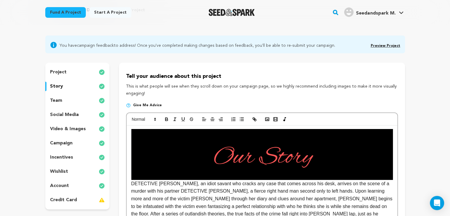
scroll to position [0, 0]
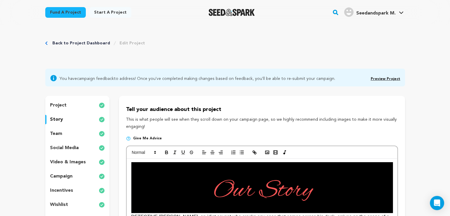
click at [136, 153] on span at bounding box center [143, 152] width 29 height 7
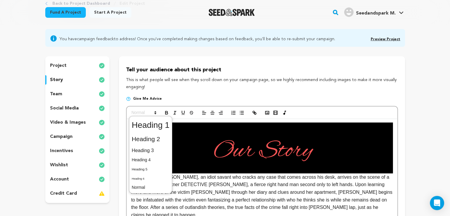
scroll to position [41, 0]
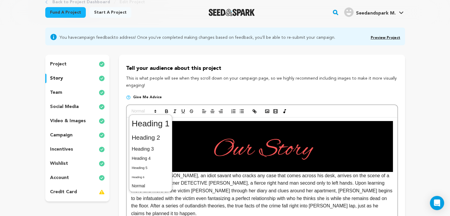
click at [148, 149] on span at bounding box center [151, 149] width 38 height 10
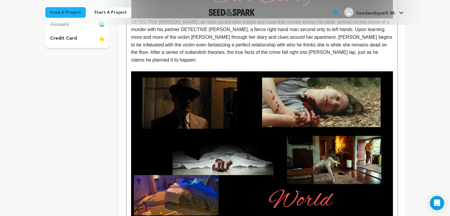
scroll to position [108, 0]
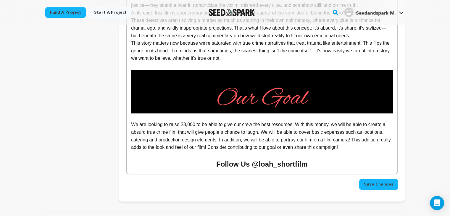
scroll to position [669, 0]
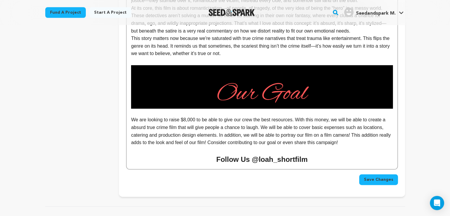
click at [377, 177] on span "Save Changes" at bounding box center [378, 180] width 29 height 6
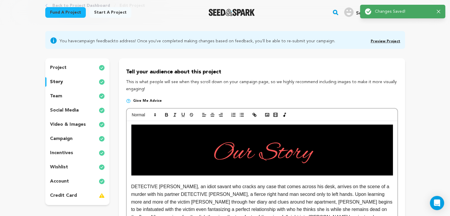
scroll to position [0, 0]
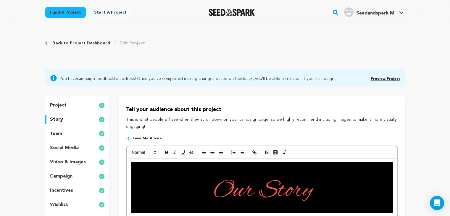
click at [86, 46] on div "Back to Project Dashboard Edit Project" at bounding box center [225, 49] width 360 height 39
click at [87, 41] on link "Back to Project Dashboard" at bounding box center [81, 43] width 58 height 6
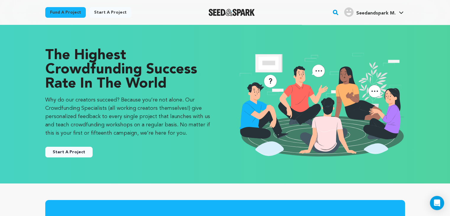
click at [337, 12] on rect "button" at bounding box center [335, 12] width 7 height 7
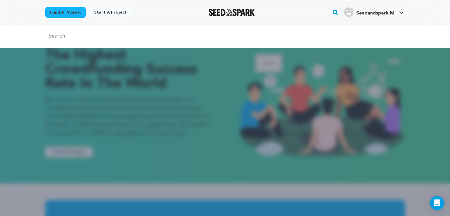
click at [270, 90] on div at bounding box center [225, 133] width 450 height 216
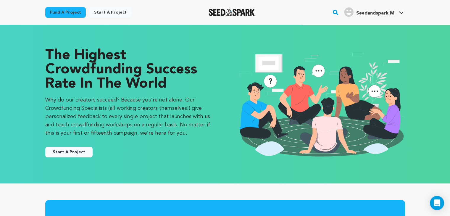
click at [66, 10] on link "Fund a project" at bounding box center [65, 12] width 41 height 11
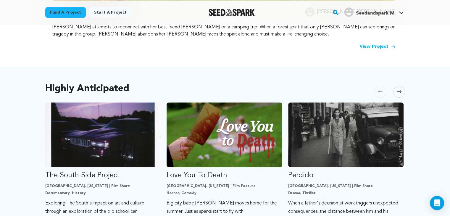
scroll to position [295, 0]
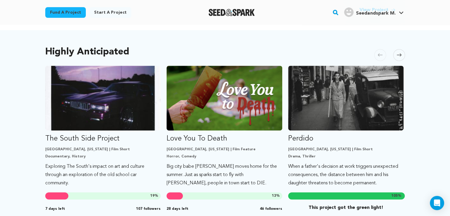
click at [399, 57] on icon at bounding box center [399, 55] width 5 height 4
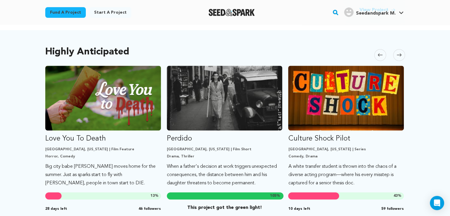
click at [399, 56] on icon at bounding box center [399, 55] width 5 height 4
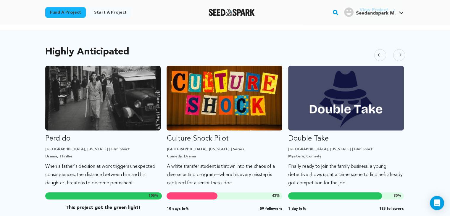
click at [399, 56] on icon at bounding box center [399, 55] width 5 height 4
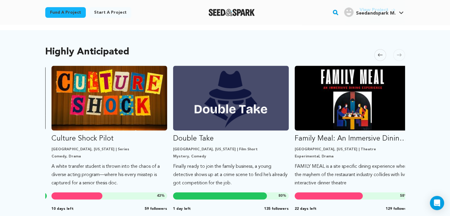
scroll to position [0, 365]
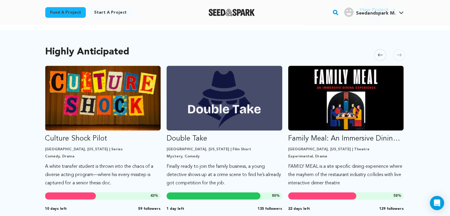
click at [399, 56] on icon at bounding box center [399, 55] width 5 height 4
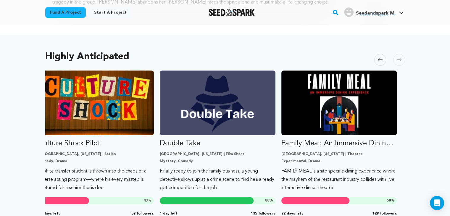
scroll to position [0, 0]
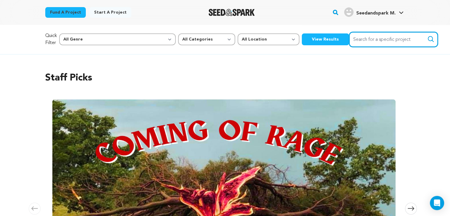
click at [349, 36] on input "Search for a specific project" at bounding box center [393, 39] width 89 height 15
type input "sweet screams"
click at [427, 36] on button "Search" at bounding box center [430, 39] width 7 height 7
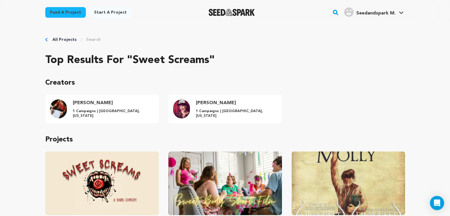
scroll to position [124, 0]
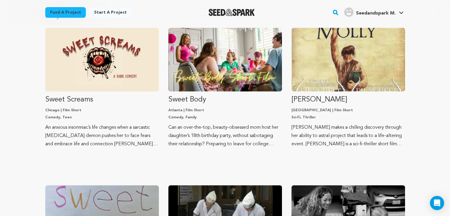
click at [124, 73] on img "Fund Sweet Screams" at bounding box center [102, 60] width 114 height 64
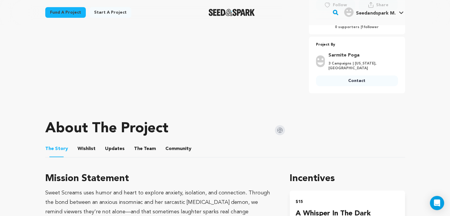
scroll to position [212, 0]
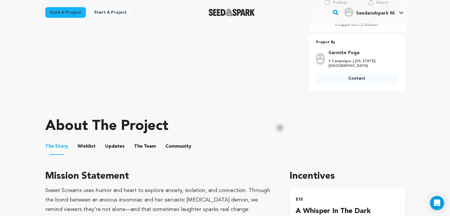
click at [80, 141] on button "Wishlist" at bounding box center [86, 148] width 14 height 14
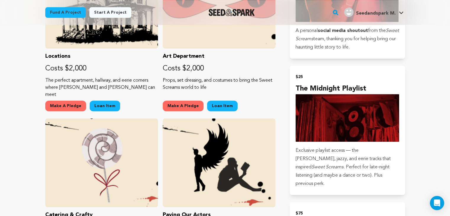
scroll to position [463, 0]
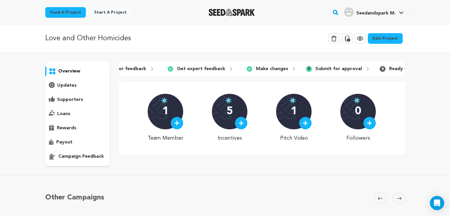
scroll to position [0, 143]
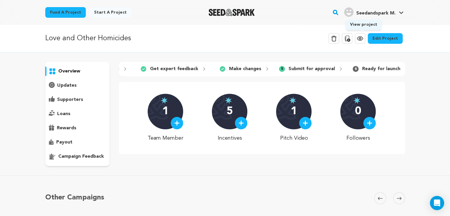
click at [360, 38] on icon at bounding box center [360, 38] width 7 height 7
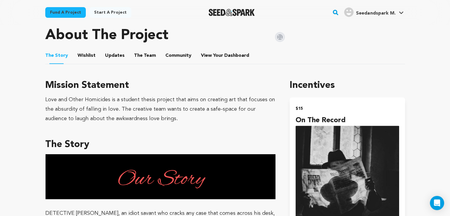
scroll to position [257, 0]
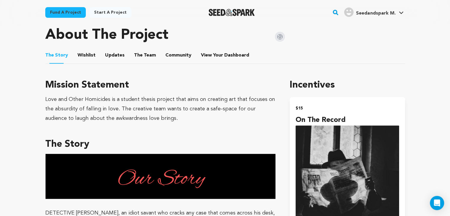
click at [85, 54] on button "Wishlist" at bounding box center [86, 56] width 14 height 14
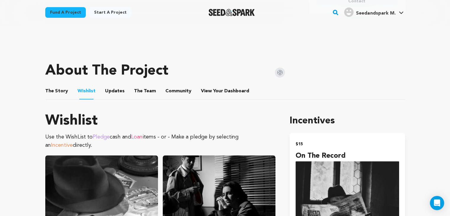
scroll to position [220, 0]
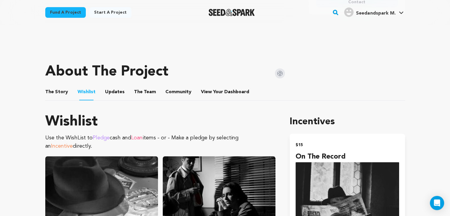
click at [109, 93] on button "Updates" at bounding box center [115, 93] width 14 height 14
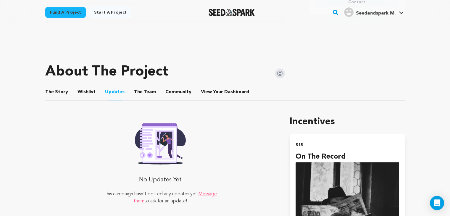
click at [146, 95] on button "The Team" at bounding box center [145, 93] width 14 height 14
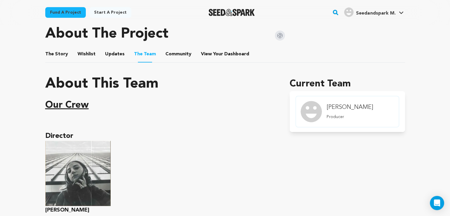
scroll to position [255, 0]
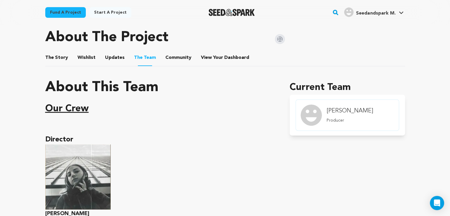
click at [175, 58] on button "Community" at bounding box center [178, 59] width 14 height 14
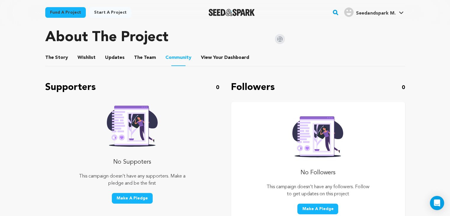
click at [53, 57] on button "The Story" at bounding box center [56, 59] width 14 height 14
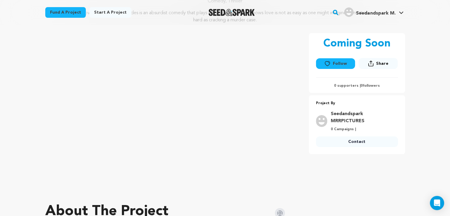
scroll to position [80, 0]
